Goal: Task Accomplishment & Management: Complete application form

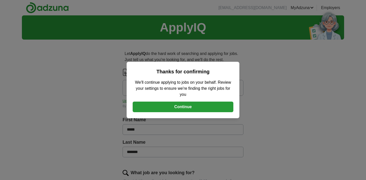
click at [195, 106] on button "Continue" at bounding box center [183, 106] width 101 height 11
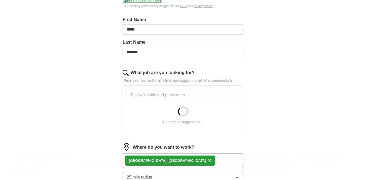
scroll to position [101, 0]
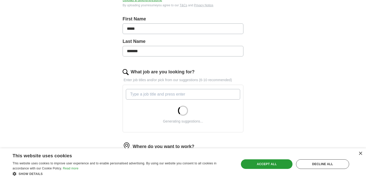
click at [193, 93] on input "What job are you looking for?" at bounding box center [183, 94] width 114 height 11
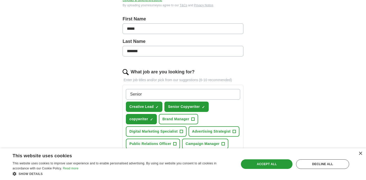
type input "Senior"
click at [195, 108] on span "Senior Copywriter" at bounding box center [184, 106] width 32 height 5
click at [202, 106] on button "Senior Copywriter +" at bounding box center [186, 106] width 44 height 10
click at [275, 113] on div "ApplyIQ Let ApplyIQ do the hard work of searching and applying for jobs. Just t…" at bounding box center [183, 118] width 322 height 406
click at [267, 165] on div "Accept all" at bounding box center [267, 164] width 52 height 10
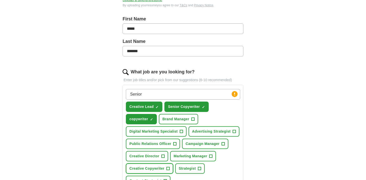
click at [167, 169] on span "+" at bounding box center [167, 168] width 3 height 4
click at [273, 146] on div "ApplyIQ Let ApplyIQ do the hard work of searching and applying for jobs. Just t…" at bounding box center [183, 118] width 322 height 406
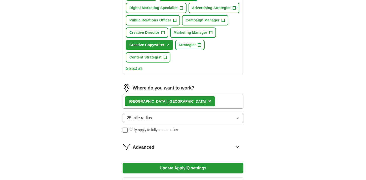
scroll to position [242, 0]
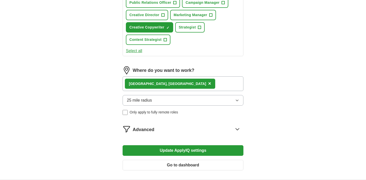
click at [237, 100] on icon "button" at bounding box center [237, 100] width 4 height 4
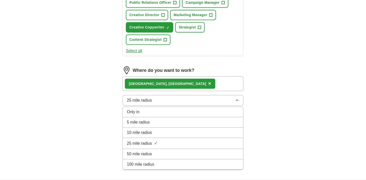
click at [146, 154] on span "50 mile radius" at bounding box center [139, 154] width 25 height 6
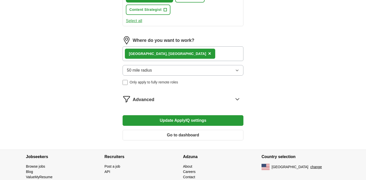
scroll to position [272, 0]
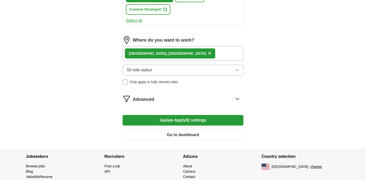
click at [190, 119] on button "Update ApplyIQ settings" at bounding box center [183, 120] width 121 height 11
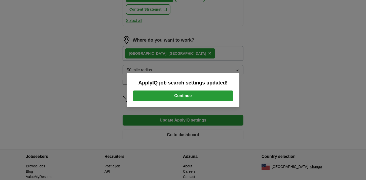
click at [191, 95] on button "Continue" at bounding box center [183, 95] width 101 height 11
